Goal: Information Seeking & Learning: Check status

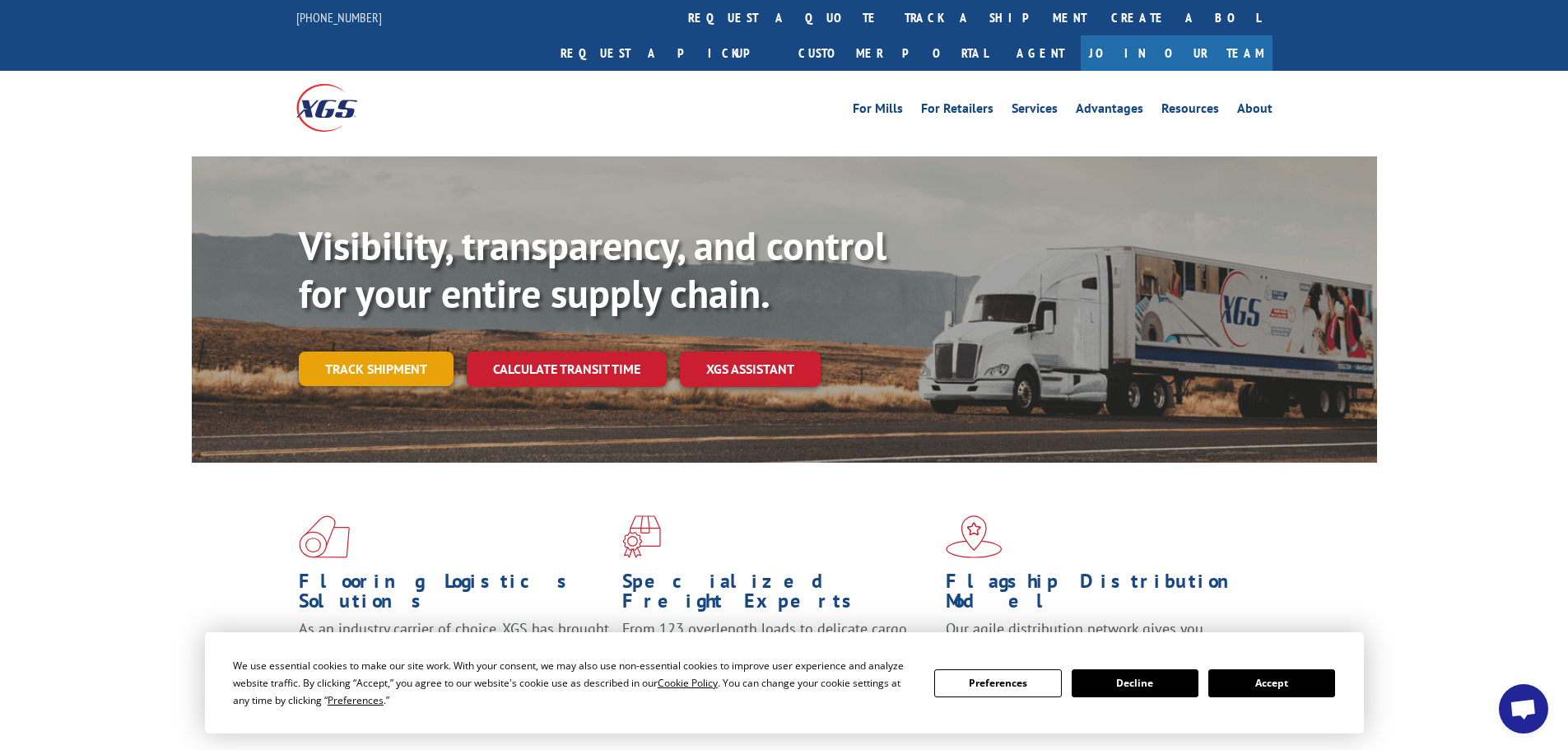
click at [381, 352] on link "Track shipment" at bounding box center [376, 369] width 155 height 34
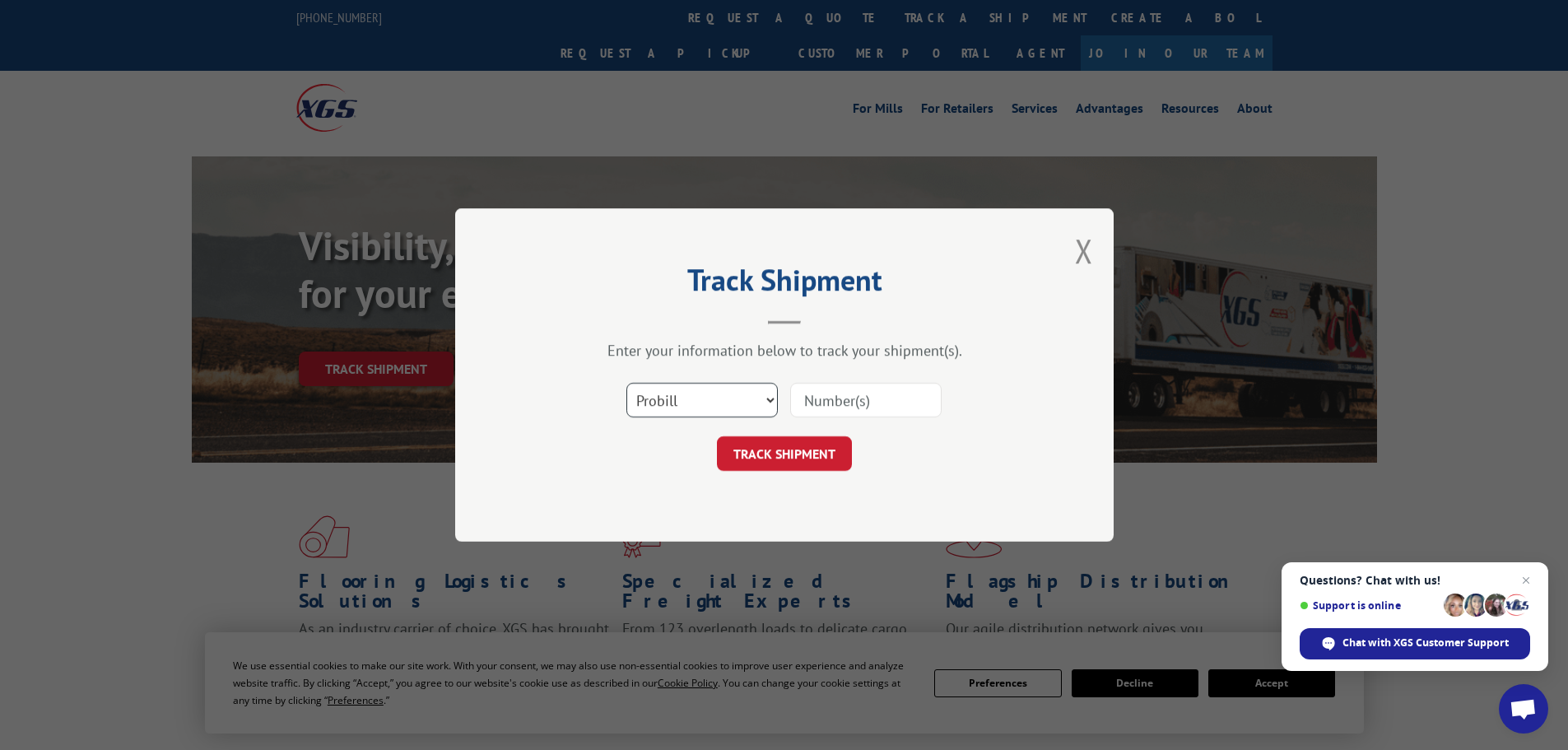
click at [675, 408] on select "Select category... Probill BOL PO" at bounding box center [701, 400] width 151 height 34
select select "po"
click at [626, 383] on select "Select category... Probill BOL PO" at bounding box center [701, 400] width 151 height 34
click at [807, 406] on input at bounding box center [866, 400] width 151 height 34
type input "v"
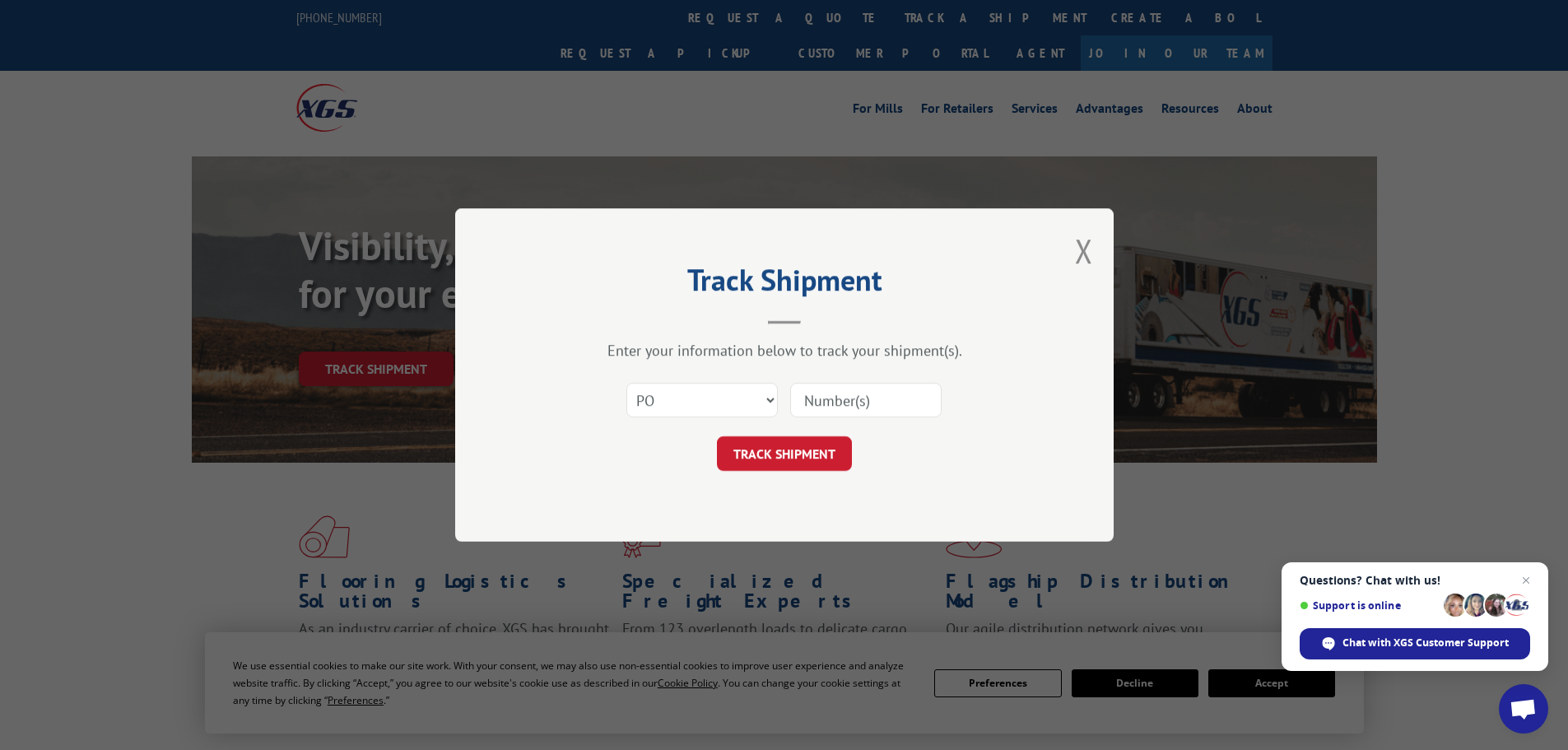
paste input "15527472"
type input "15527472"
click button "TRACK SHIPMENT" at bounding box center [785, 453] width 135 height 34
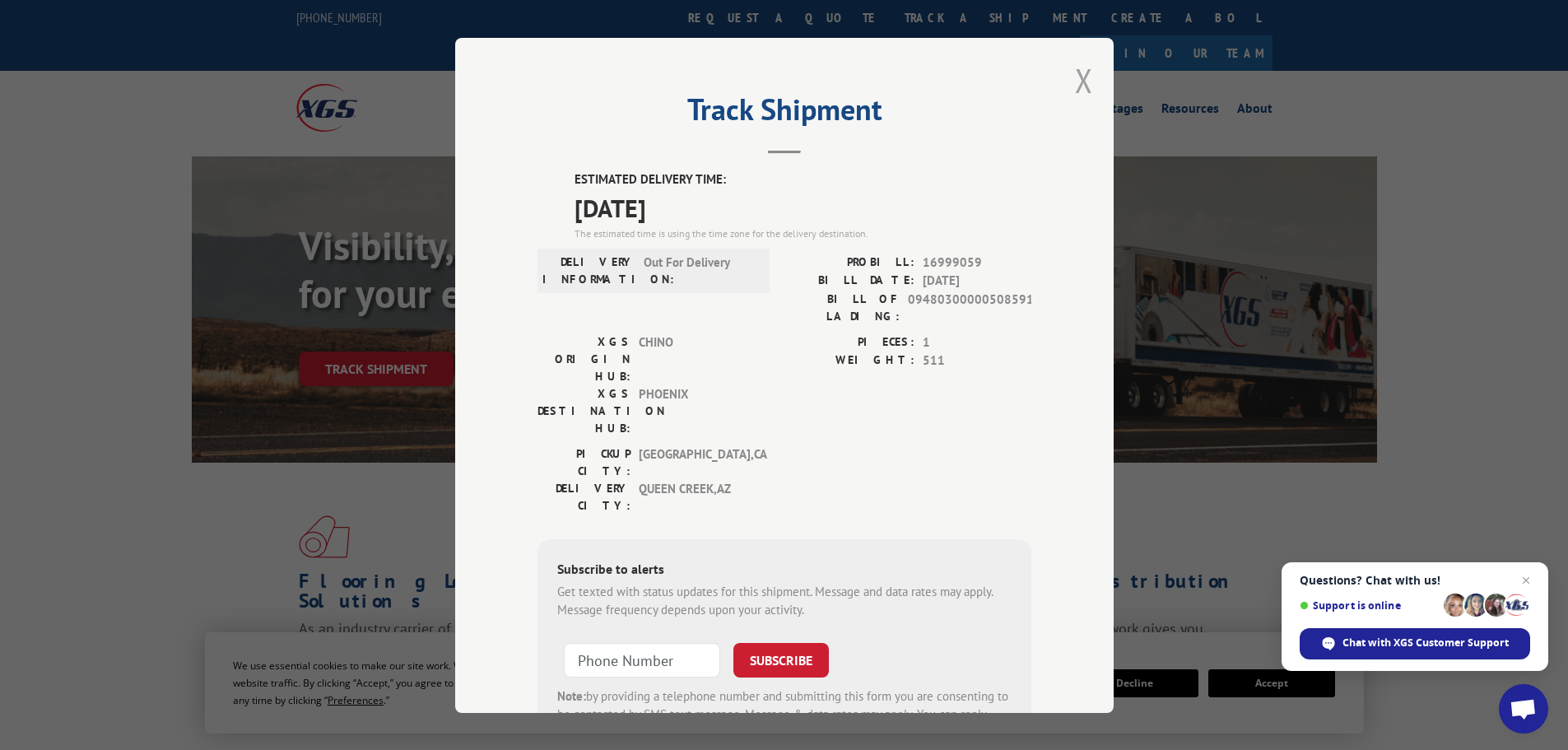
click at [1075, 77] on button "Close modal" at bounding box center [1085, 80] width 19 height 44
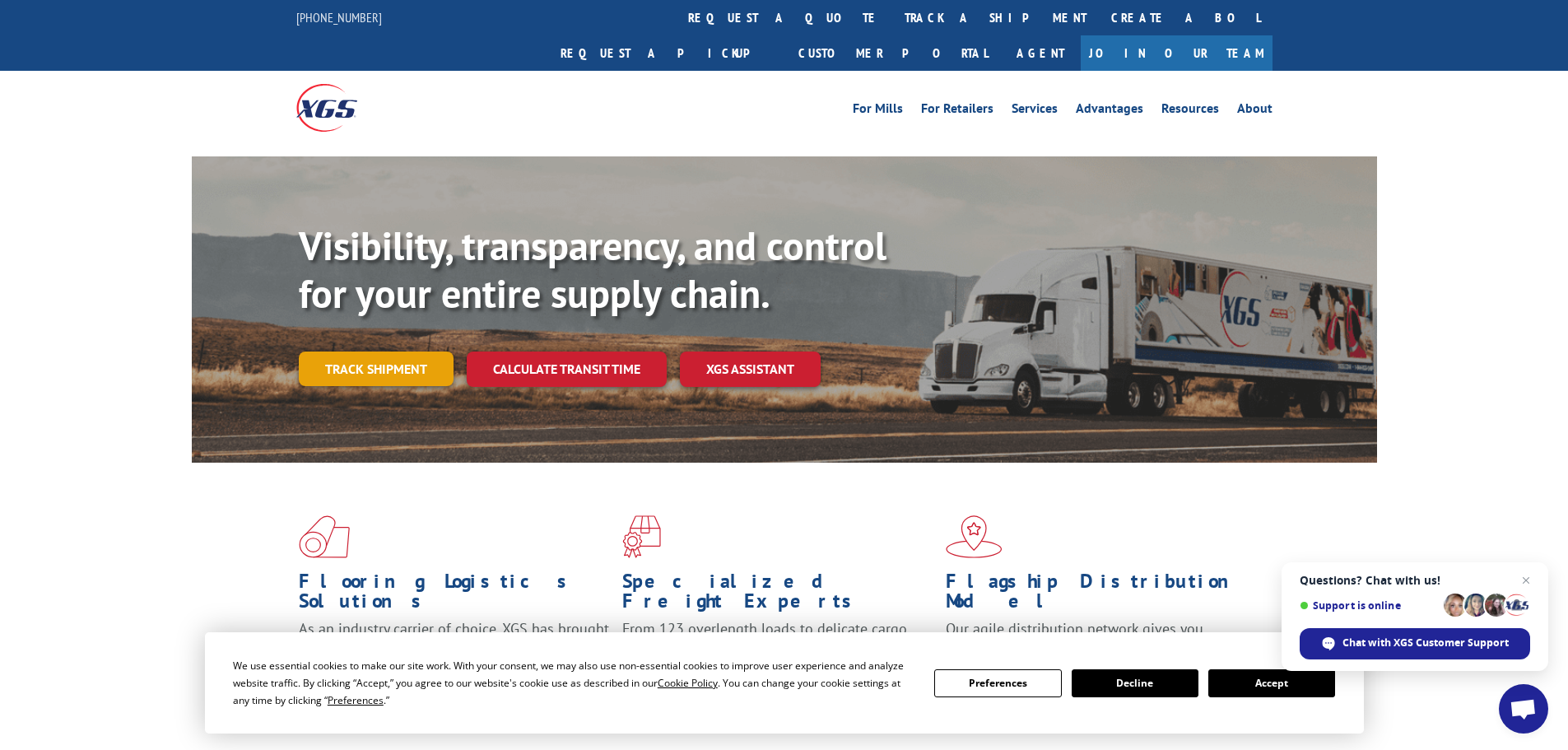
click at [398, 352] on link "Track shipment" at bounding box center [376, 369] width 155 height 34
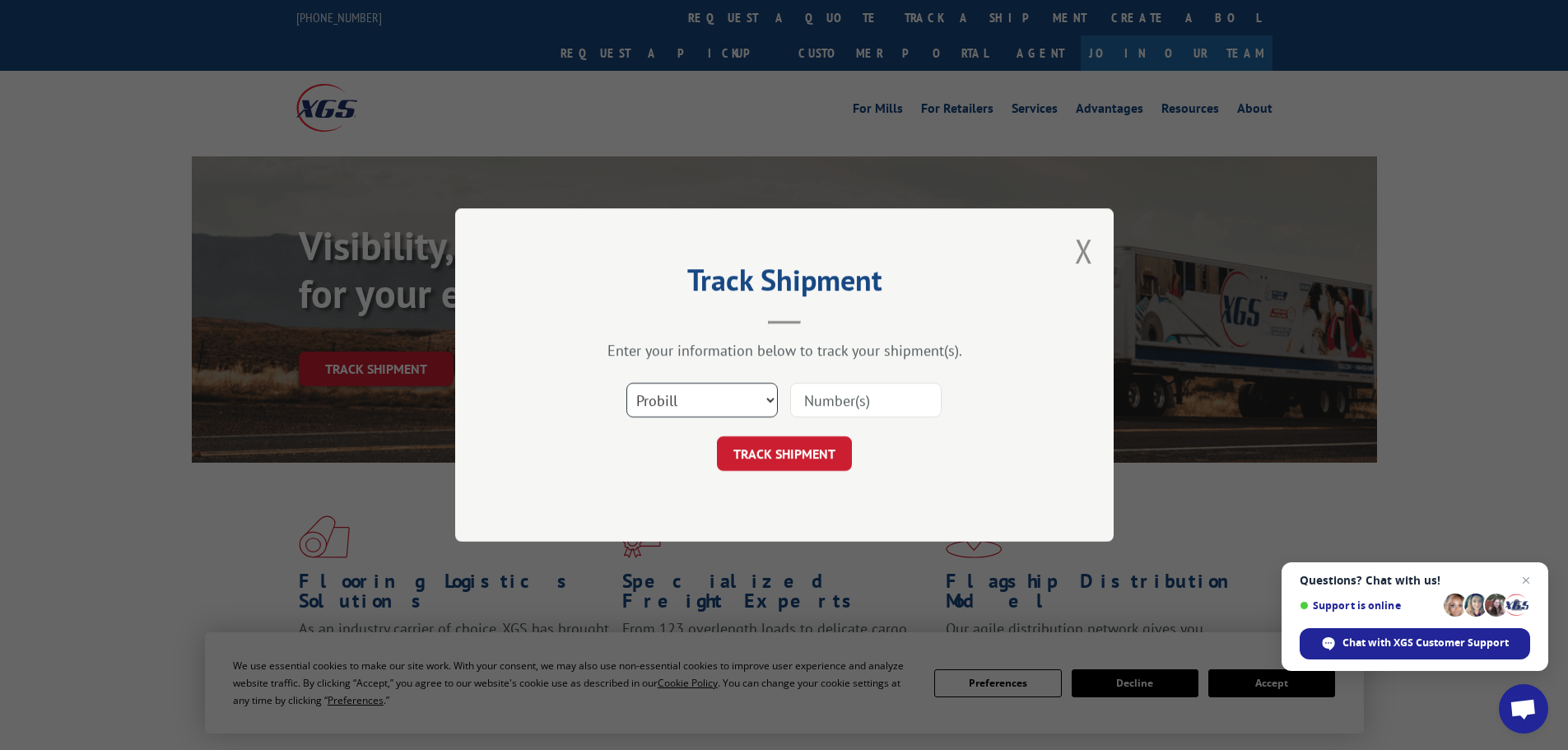
click at [656, 383] on select "Select category... Probill BOL PO" at bounding box center [701, 400] width 151 height 34
select select "po"
click at [626, 383] on select "Select category... Probill BOL PO" at bounding box center [701, 400] width 151 height 34
click at [838, 407] on input at bounding box center [866, 400] width 151 height 34
paste input "15527472"
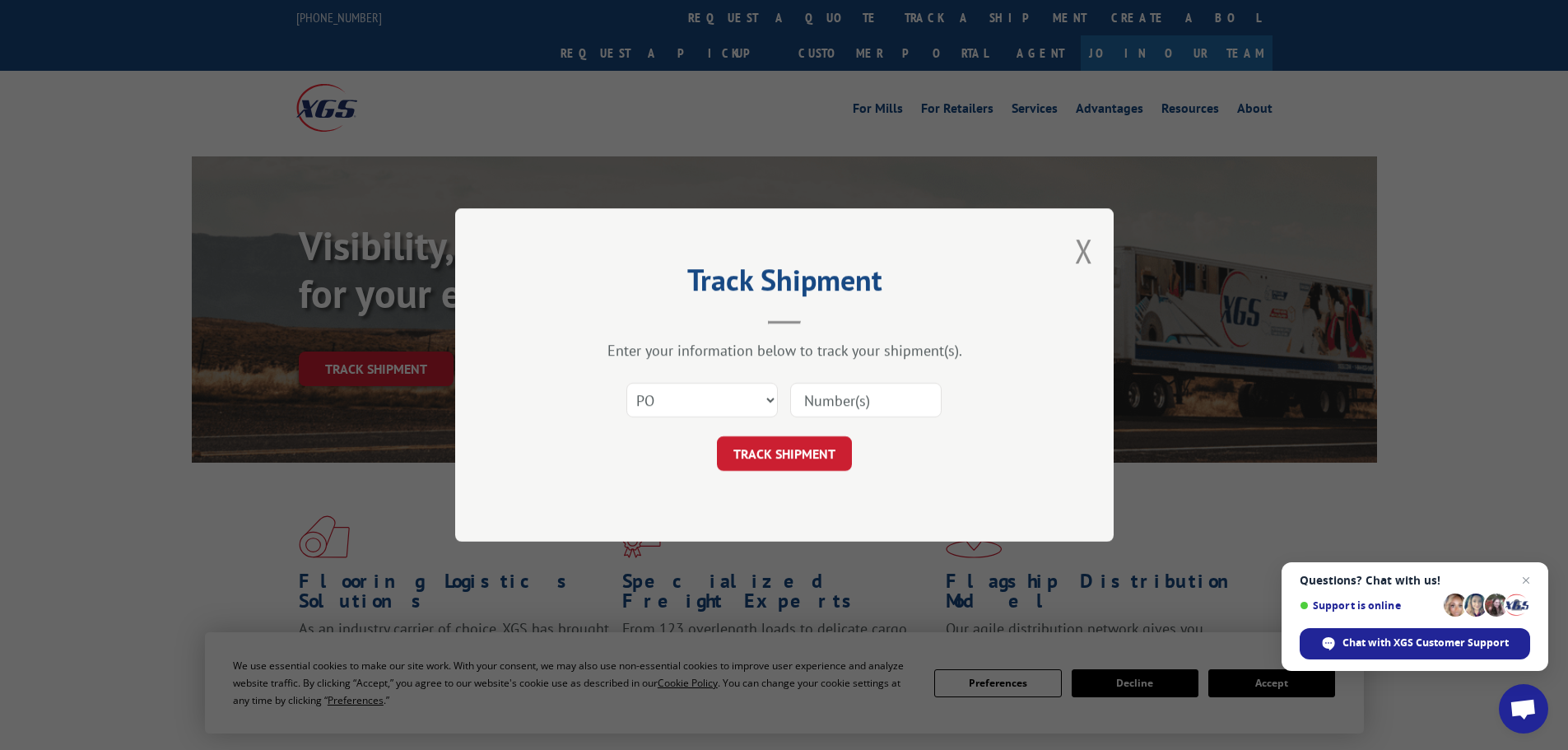
type input "15527472"
click button "TRACK SHIPMENT" at bounding box center [785, 453] width 135 height 34
